Goal: Transaction & Acquisition: Purchase product/service

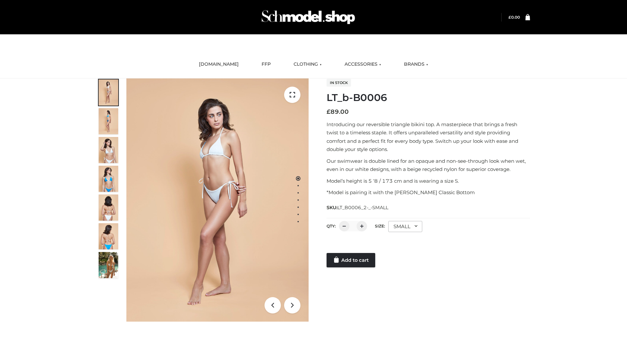
click at [351, 260] on link "Add to cart" at bounding box center [351, 260] width 49 height 14
